Goal: Task Accomplishment & Management: Manage account settings

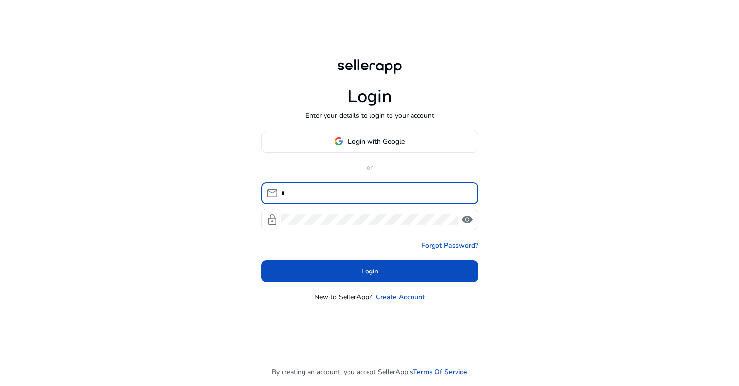
type input "*"
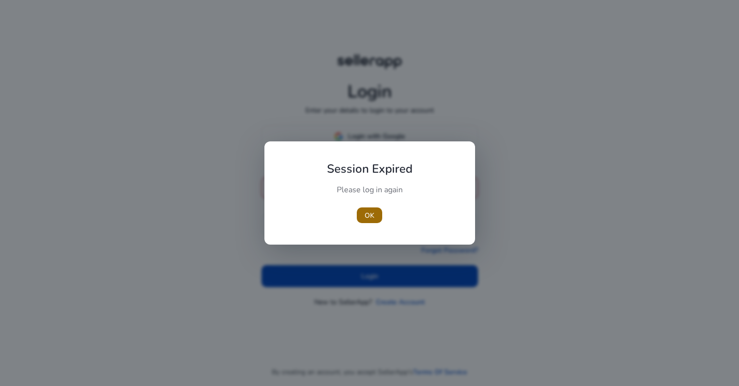
click at [379, 208] on span "button" at bounding box center [369, 214] width 25 height 23
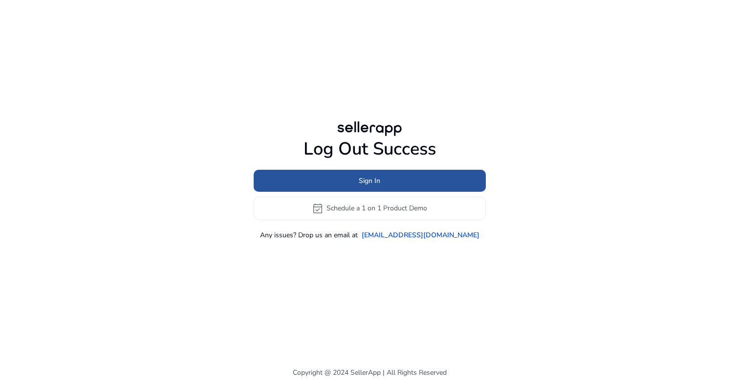
click at [384, 186] on span at bounding box center [370, 180] width 232 height 23
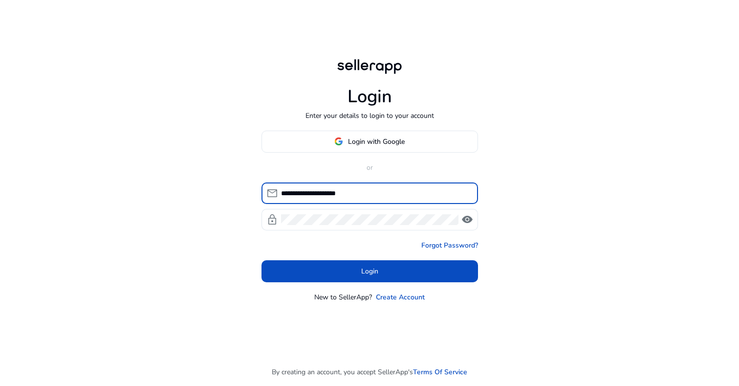
type input "**********"
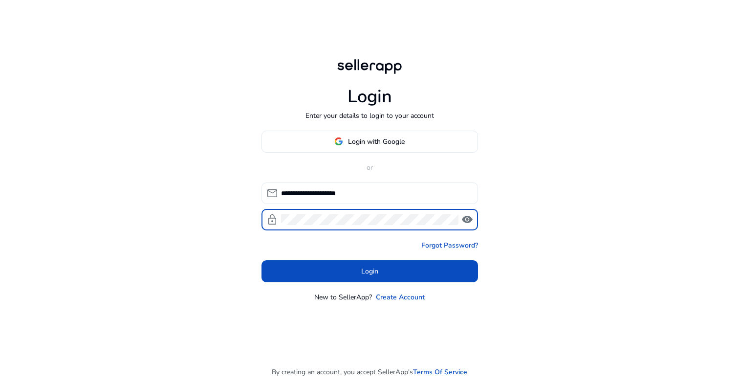
click at [369, 271] on button "Login" at bounding box center [369, 271] width 217 height 22
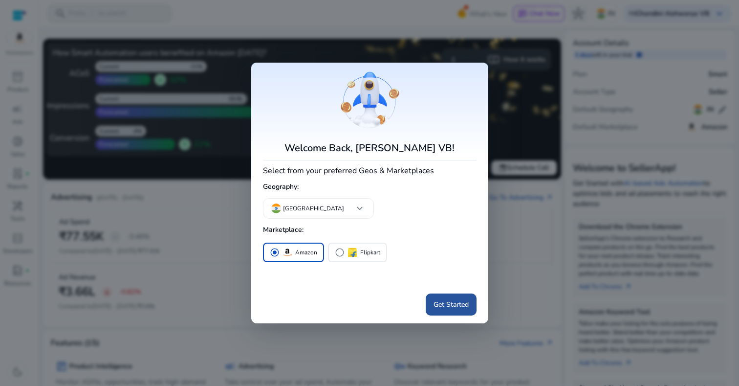
click at [452, 307] on span "Get Started" at bounding box center [451, 304] width 35 height 10
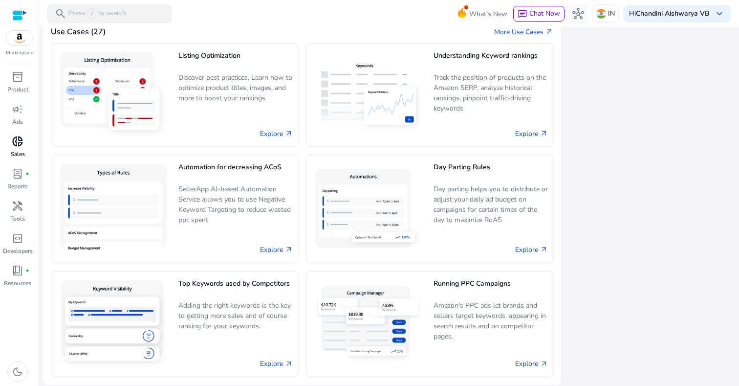
scroll to position [625, 0]
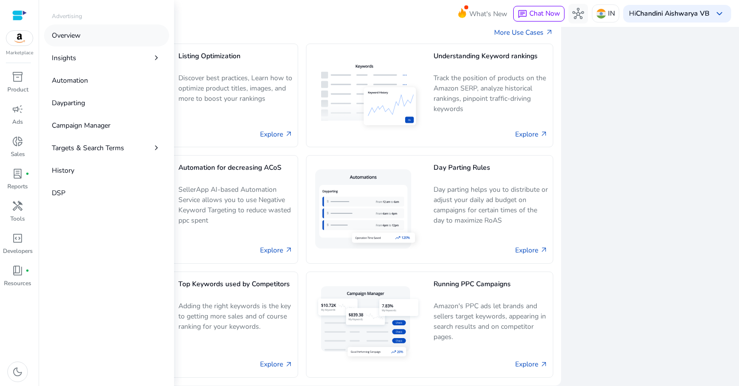
click at [73, 34] on p "Overview" at bounding box center [66, 35] width 29 height 10
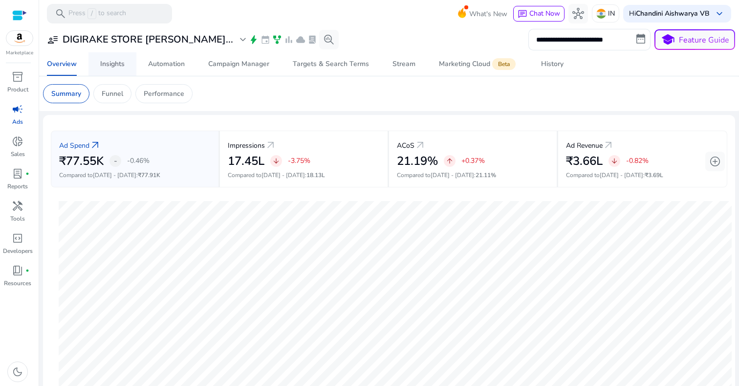
click at [134, 60] on link "Insights" at bounding box center [112, 63] width 48 height 23
click at [173, 61] on div "Automation" at bounding box center [166, 64] width 37 height 7
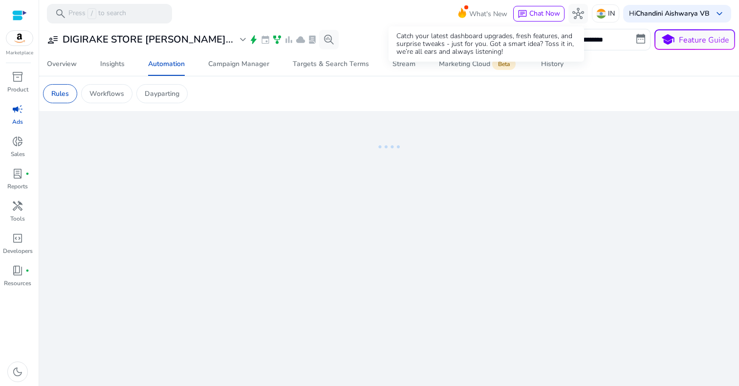
click at [464, 8] on span at bounding box center [466, 7] width 4 height 4
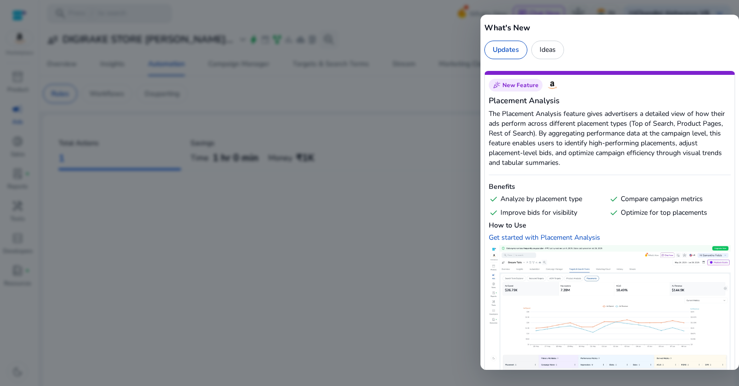
click at [430, 20] on div at bounding box center [369, 193] width 739 height 386
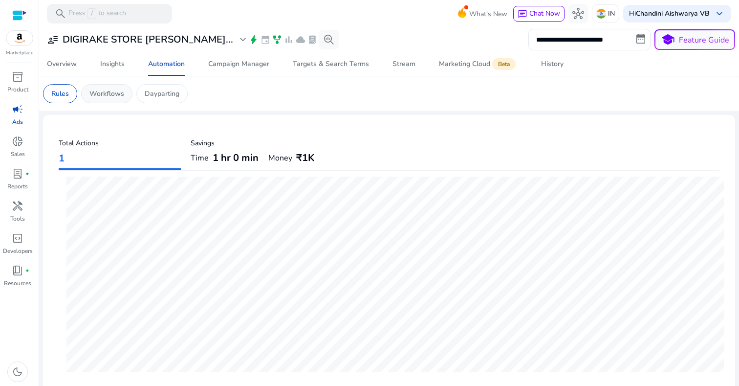
click at [126, 95] on div "Workflows" at bounding box center [106, 93] width 51 height 19
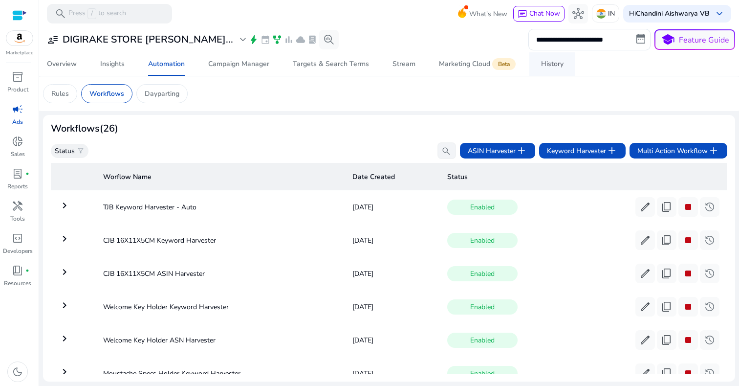
click at [566, 68] on link "History" at bounding box center [552, 63] width 46 height 23
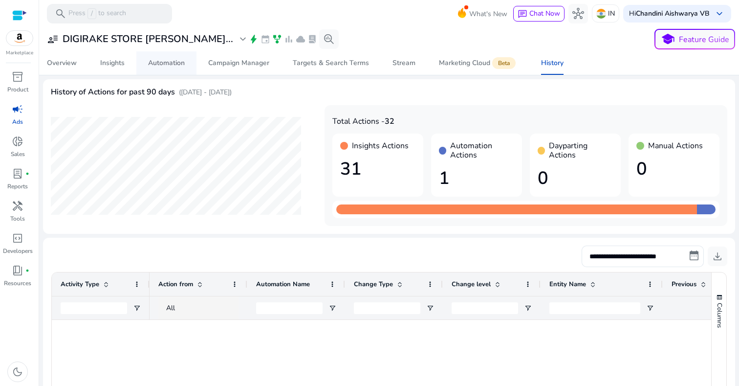
click at [177, 62] on div "Automation" at bounding box center [166, 63] width 37 height 7
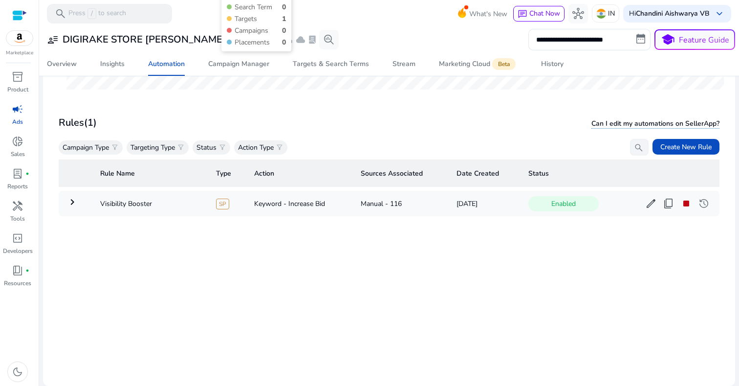
scroll to position [282, 0]
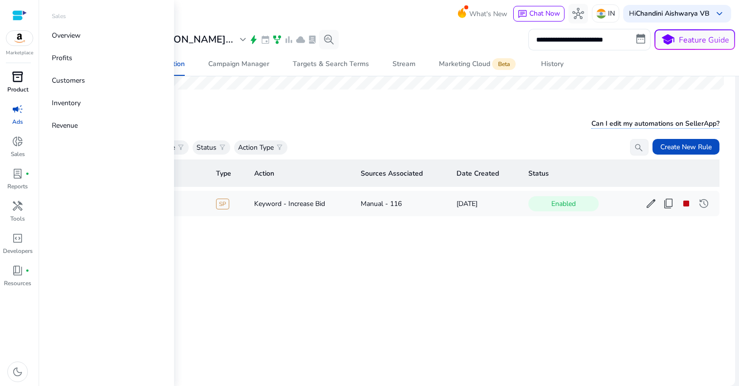
click at [18, 88] on p "Product" at bounding box center [17, 89] width 21 height 9
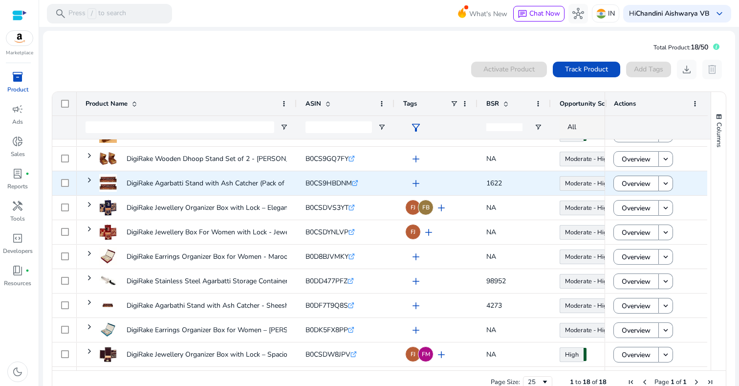
scroll to position [213, 0]
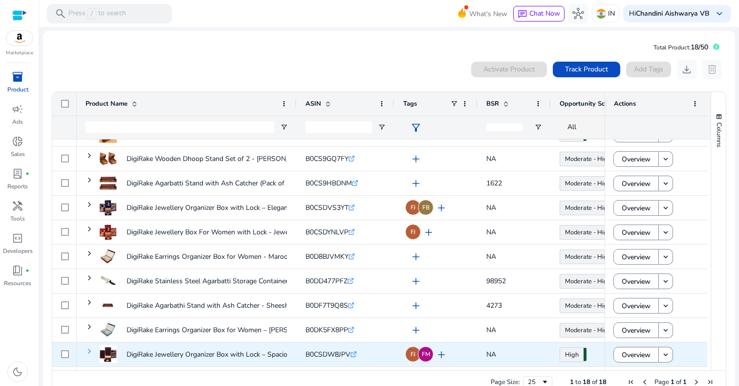
click at [87, 349] on span at bounding box center [90, 351] width 8 height 8
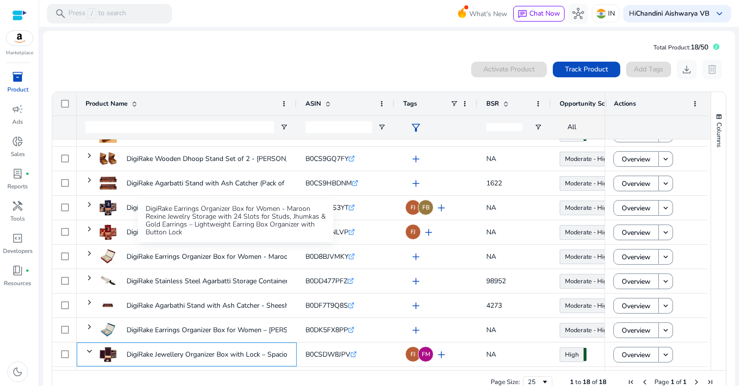
scroll to position [0, 0]
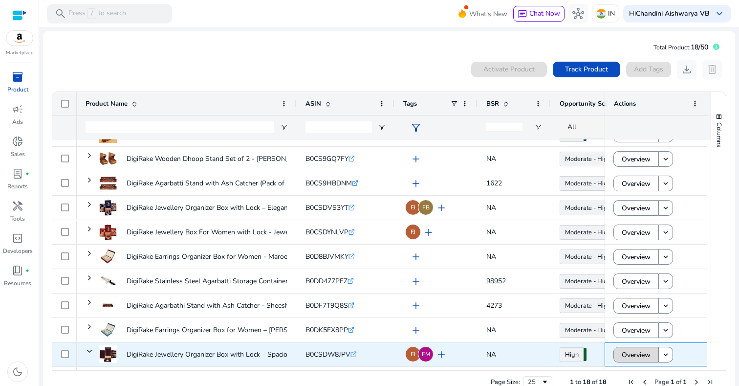
click at [623, 356] on span "Overview" at bounding box center [636, 355] width 29 height 20
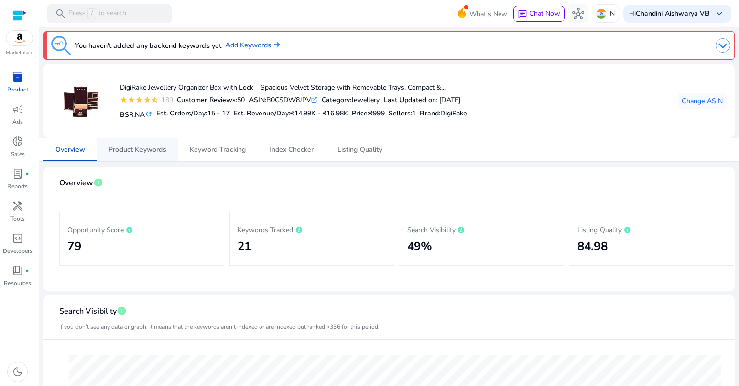
click at [163, 151] on span "Product Keywords" at bounding box center [137, 149] width 58 height 7
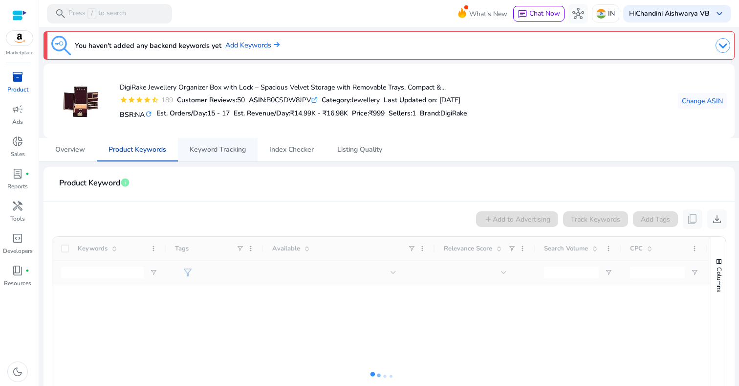
click at [227, 146] on span "Keyword Tracking" at bounding box center [218, 149] width 56 height 7
